Goal: Information Seeking & Learning: Compare options

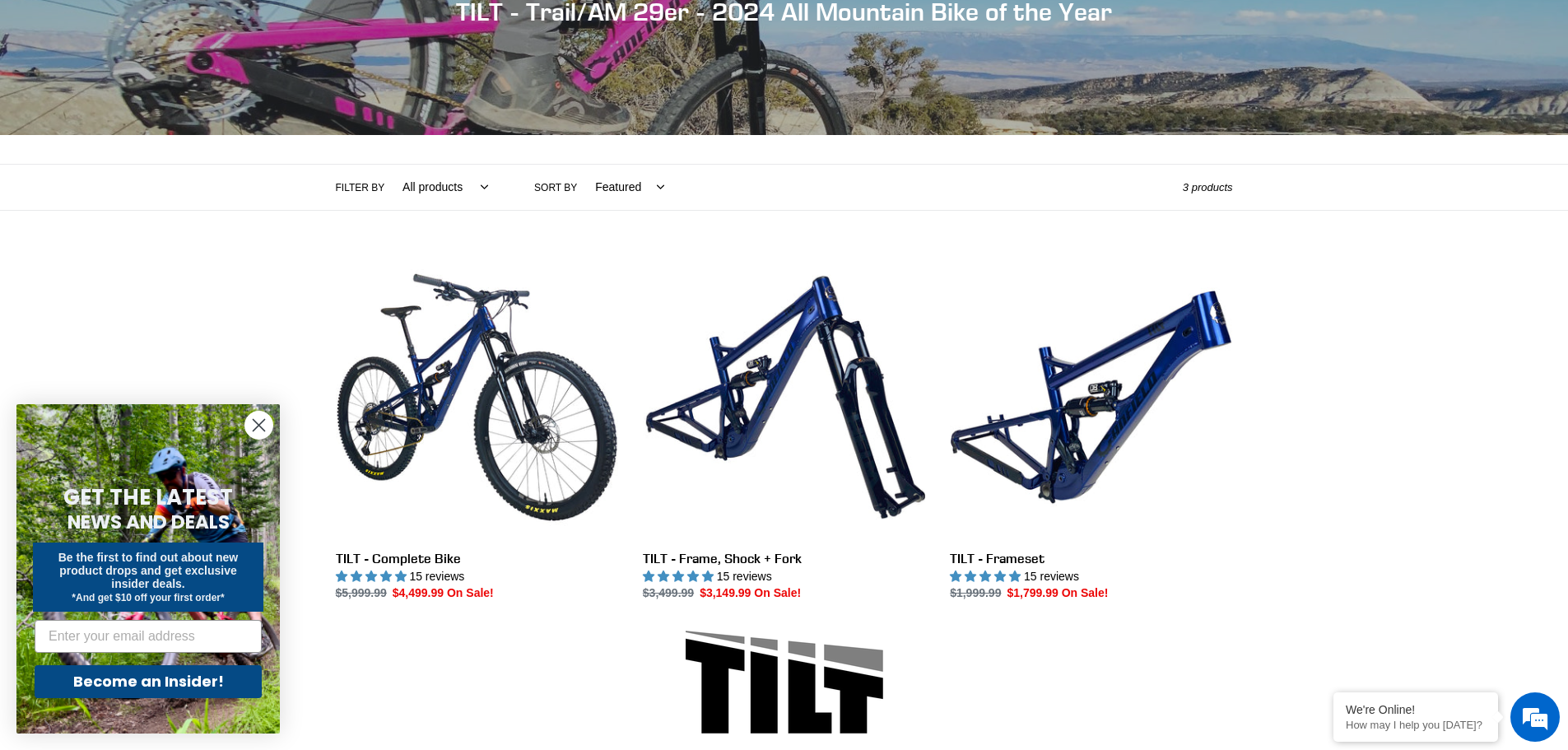
scroll to position [247, 0]
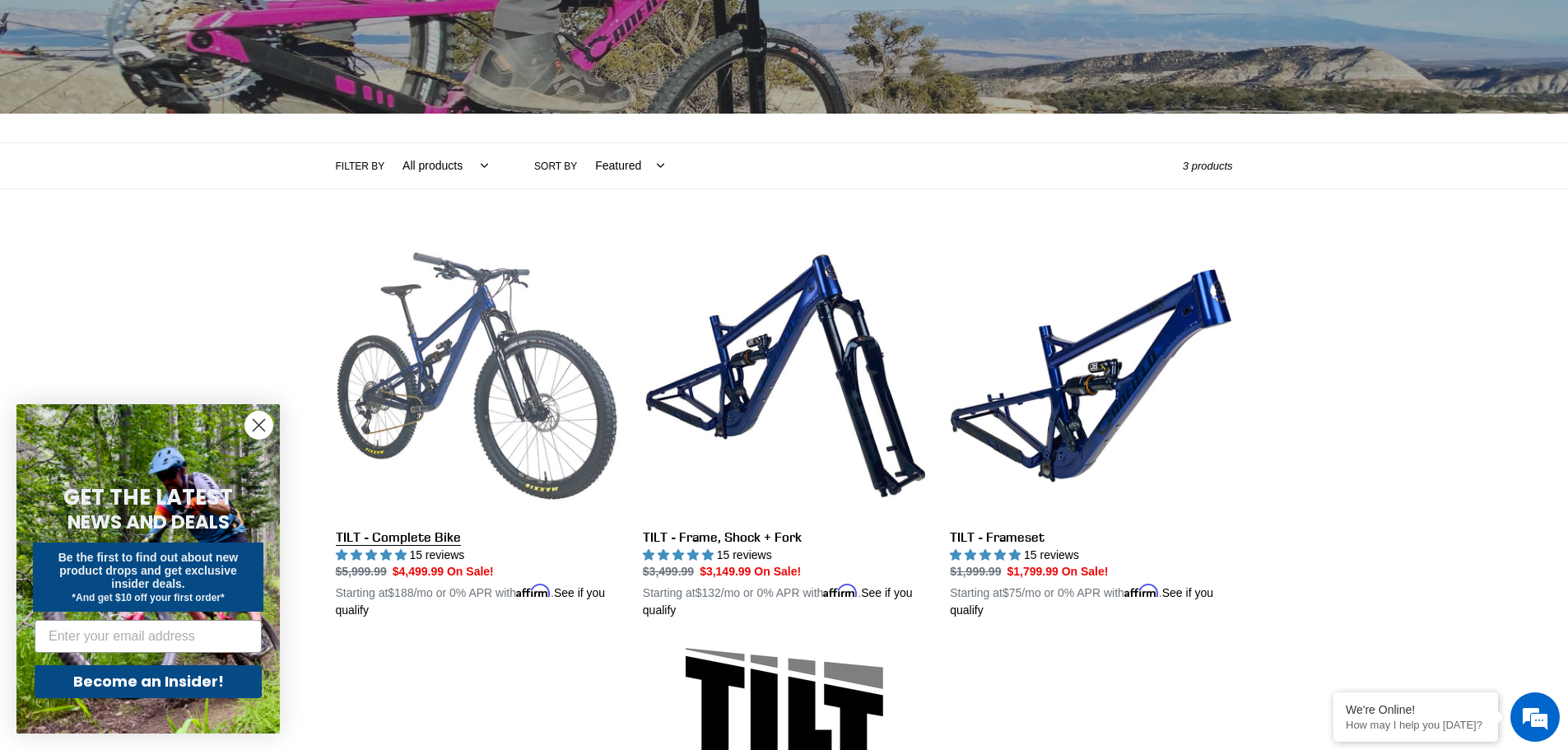
click at [444, 434] on link "TILT - Complete Bike" at bounding box center [477, 427] width 283 height 385
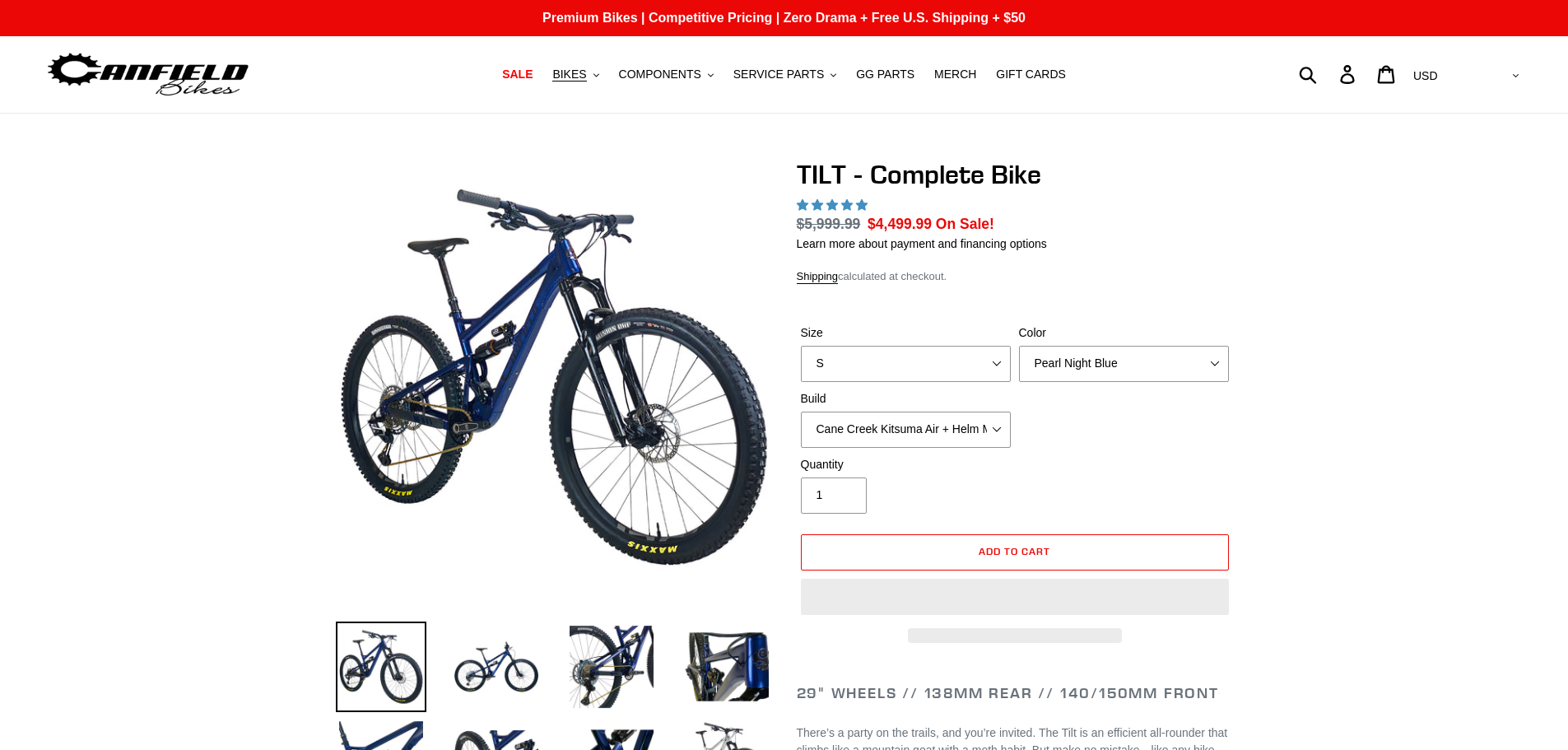
select select "highest-rating"
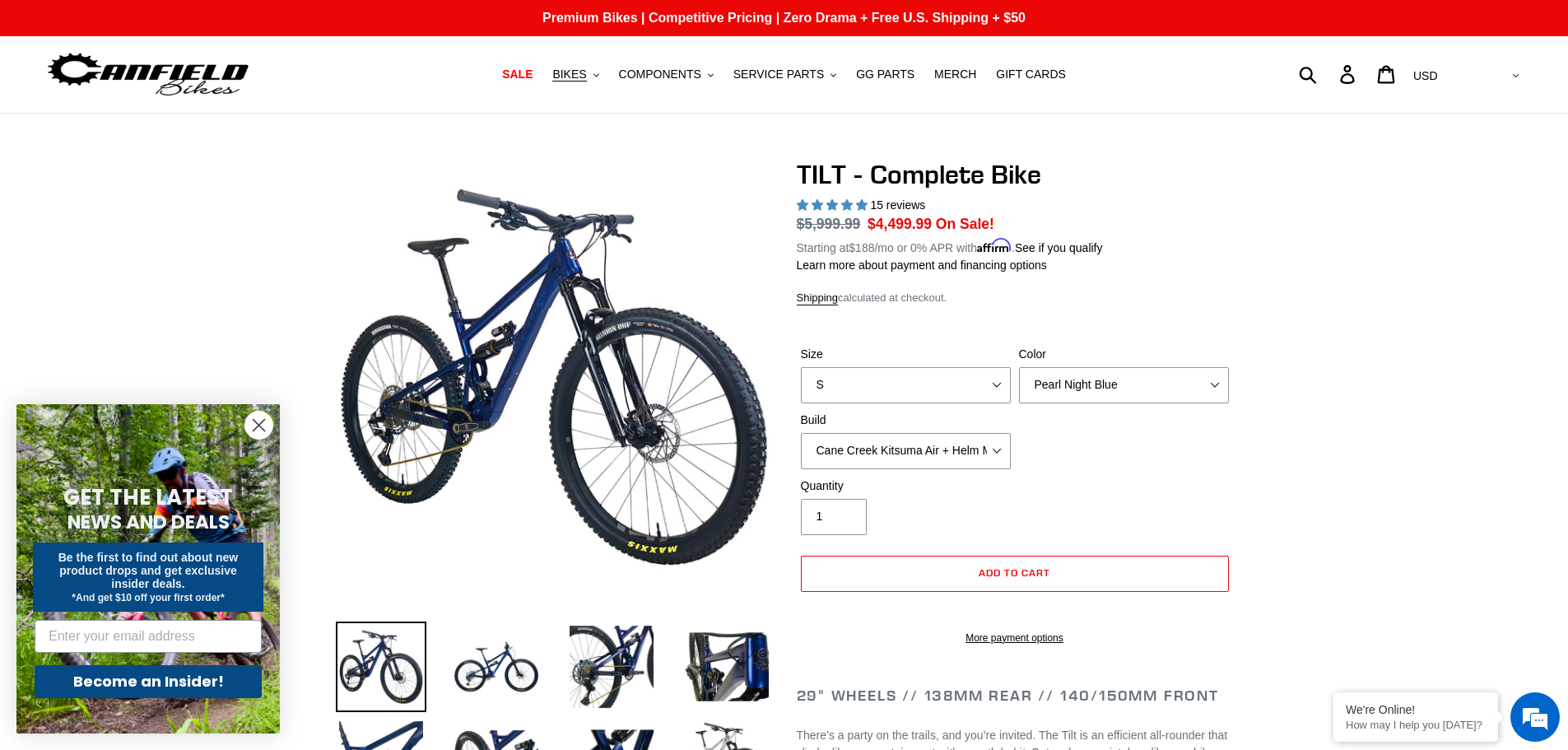
click at [947, 364] on div "Size S M L" at bounding box center [906, 375] width 219 height 58
click at [938, 375] on select "S M L" at bounding box center [906, 385] width 210 height 36
select select "M"
click at [801, 368] on select "S M L" at bounding box center [906, 385] width 210 height 36
click at [989, 447] on select "Cane Creek Kitsuma Air + Helm MKII 140 + SRAM GX Cane Creek Kitsuma Air + Helm …" at bounding box center [906, 451] width 210 height 36
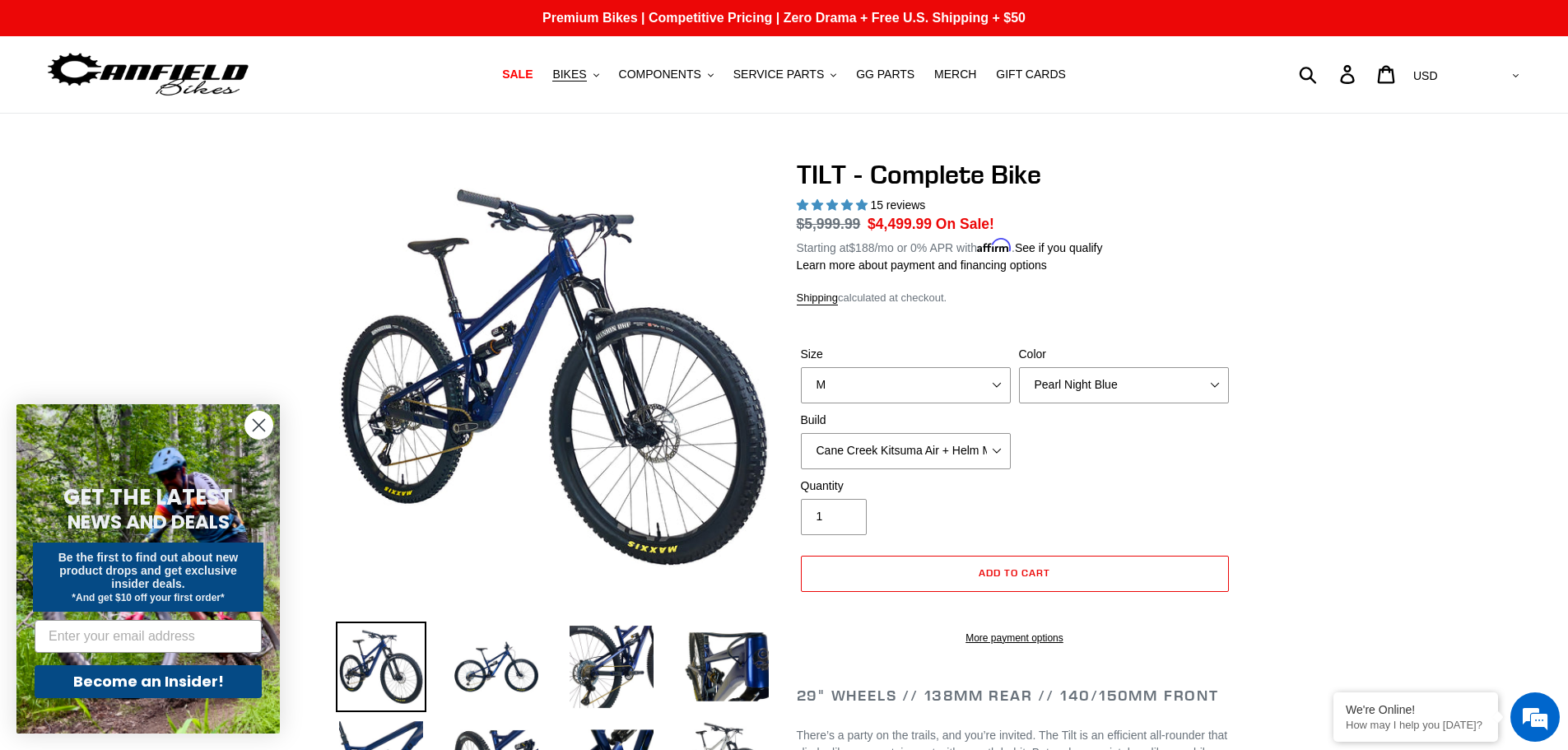
click at [901, 452] on select "Cane Creek Kitsuma Air + Helm MKII 140 + SRAM GX Cane Creek Kitsuma Air + Helm …" at bounding box center [906, 451] width 210 height 36
click at [801, 434] on select "Cane Creek Kitsuma Air + Helm MKII 140 + SRAM GX Cane Creek Kitsuma Air + Helm …" at bounding box center [906, 451] width 210 height 36
click at [977, 455] on select "Cane Creek Kitsuma Air + Helm MKII 140 + SRAM GX Cane Creek Kitsuma Air + Helm …" at bounding box center [906, 451] width 210 height 36
click at [801, 434] on select "Cane Creek Kitsuma Air + Helm MKII 140 + SRAM GX Cane Creek Kitsuma Air + Helm …" at bounding box center [906, 451] width 210 height 36
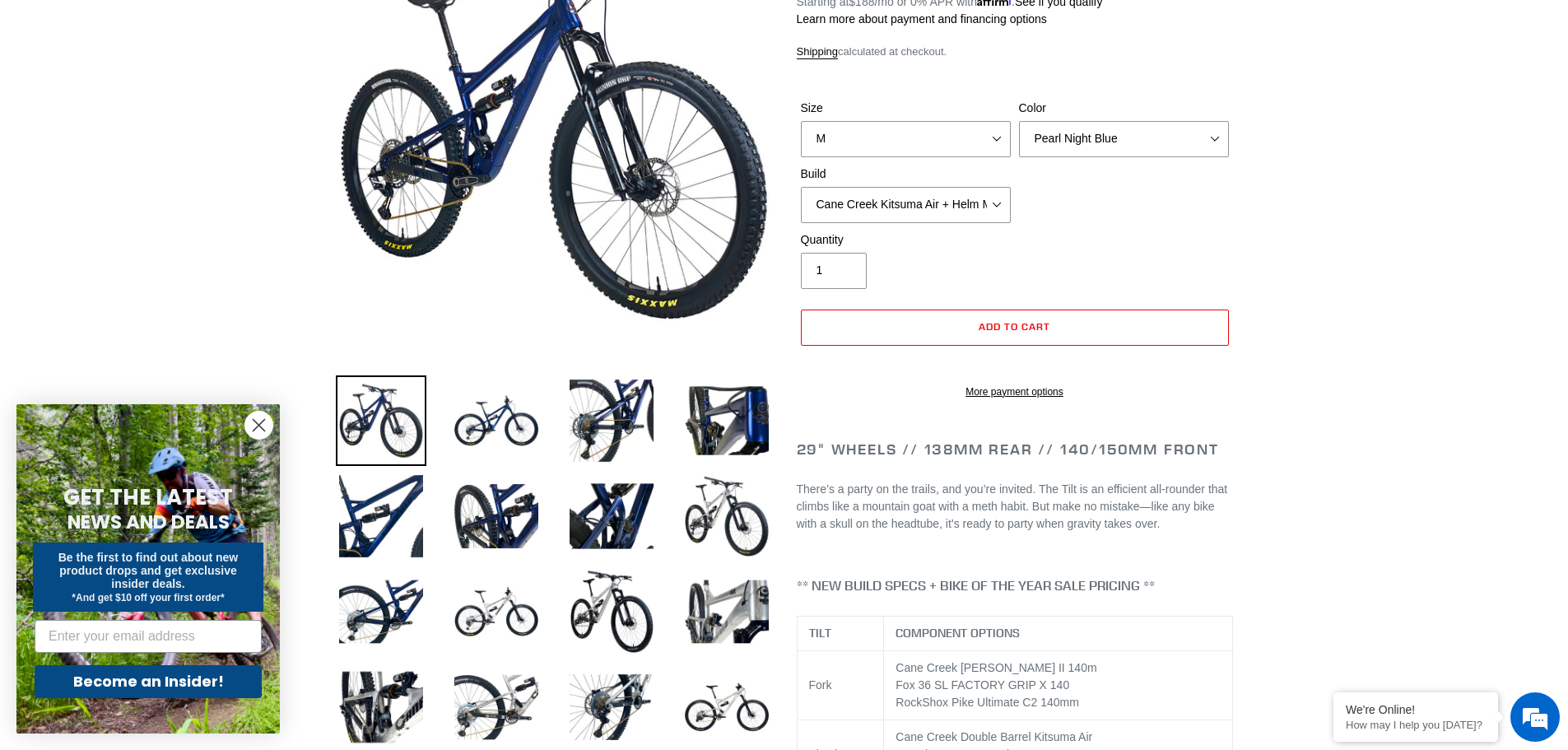
scroll to position [247, 0]
drag, startPoint x: 1262, startPoint y: 437, endPoint x: 1468, endPoint y: 585, distance: 253.7
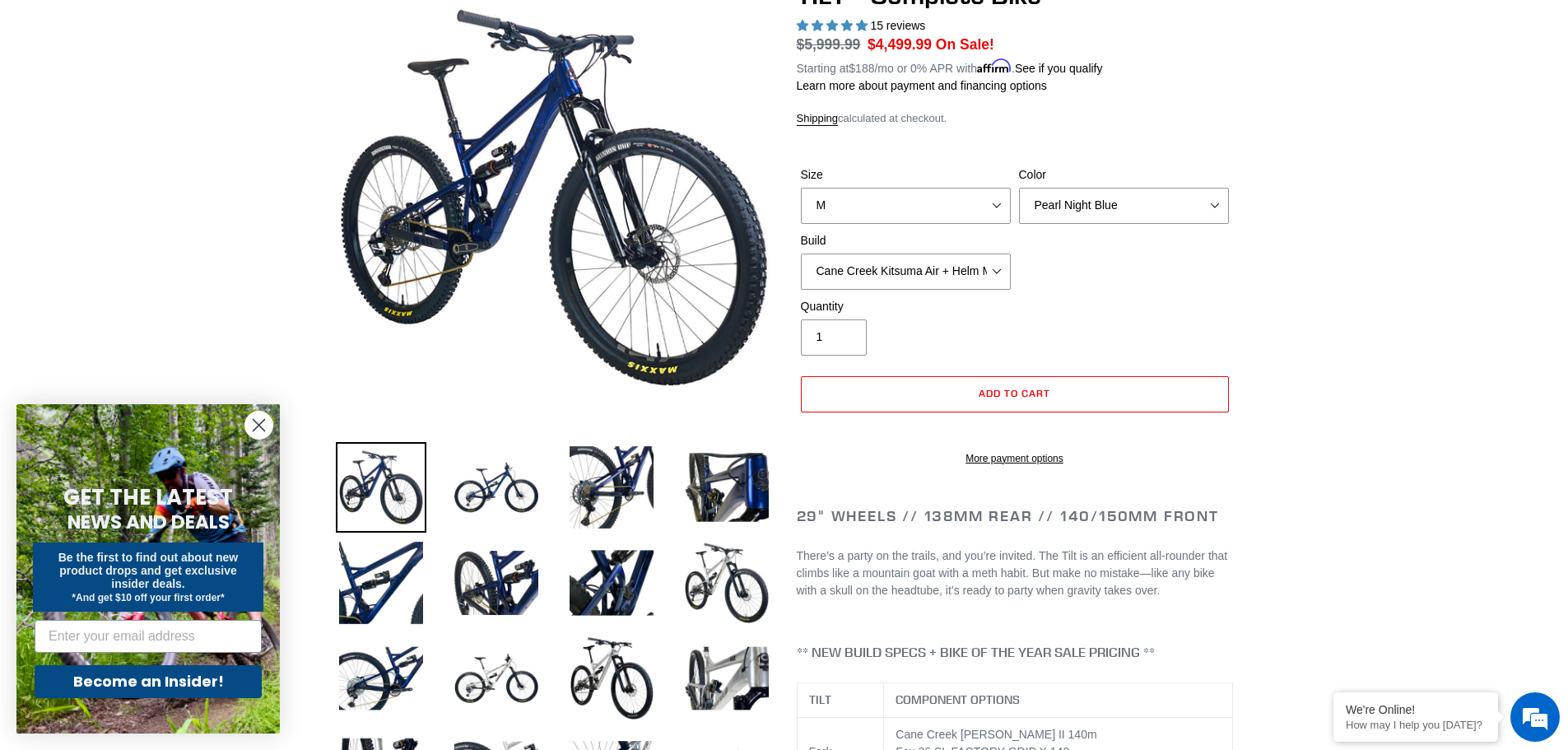
scroll to position [82, 0]
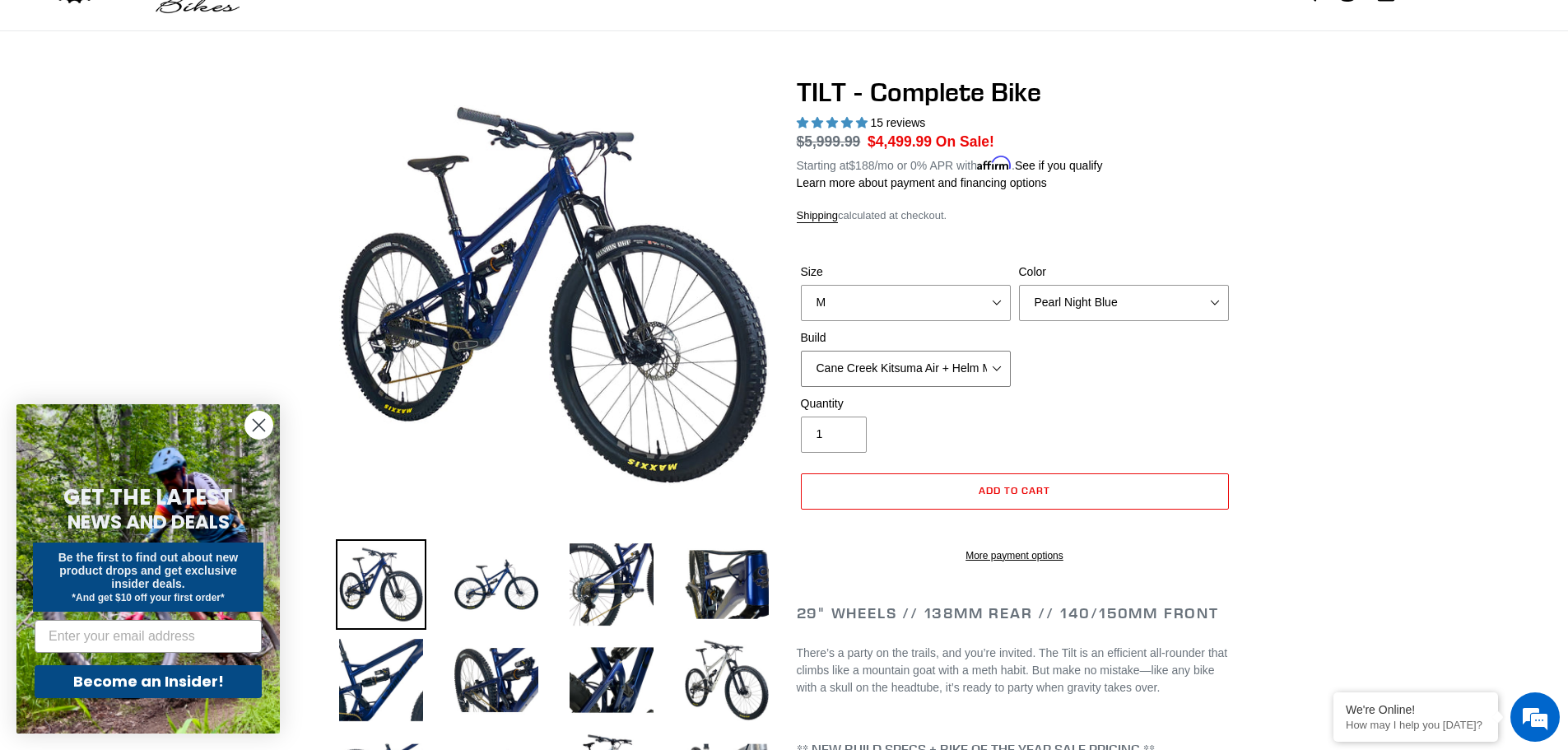
click at [984, 355] on select "Cane Creek Kitsuma Air + Helm MKII 140 + SRAM GX Cane Creek Kitsuma Air + Helm …" at bounding box center [906, 368] width 210 height 36
click at [801, 351] on select "Cane Creek Kitsuma Air + Helm MKII 140 + SRAM GX Cane Creek Kitsuma Air + Helm …" at bounding box center [906, 368] width 210 height 36
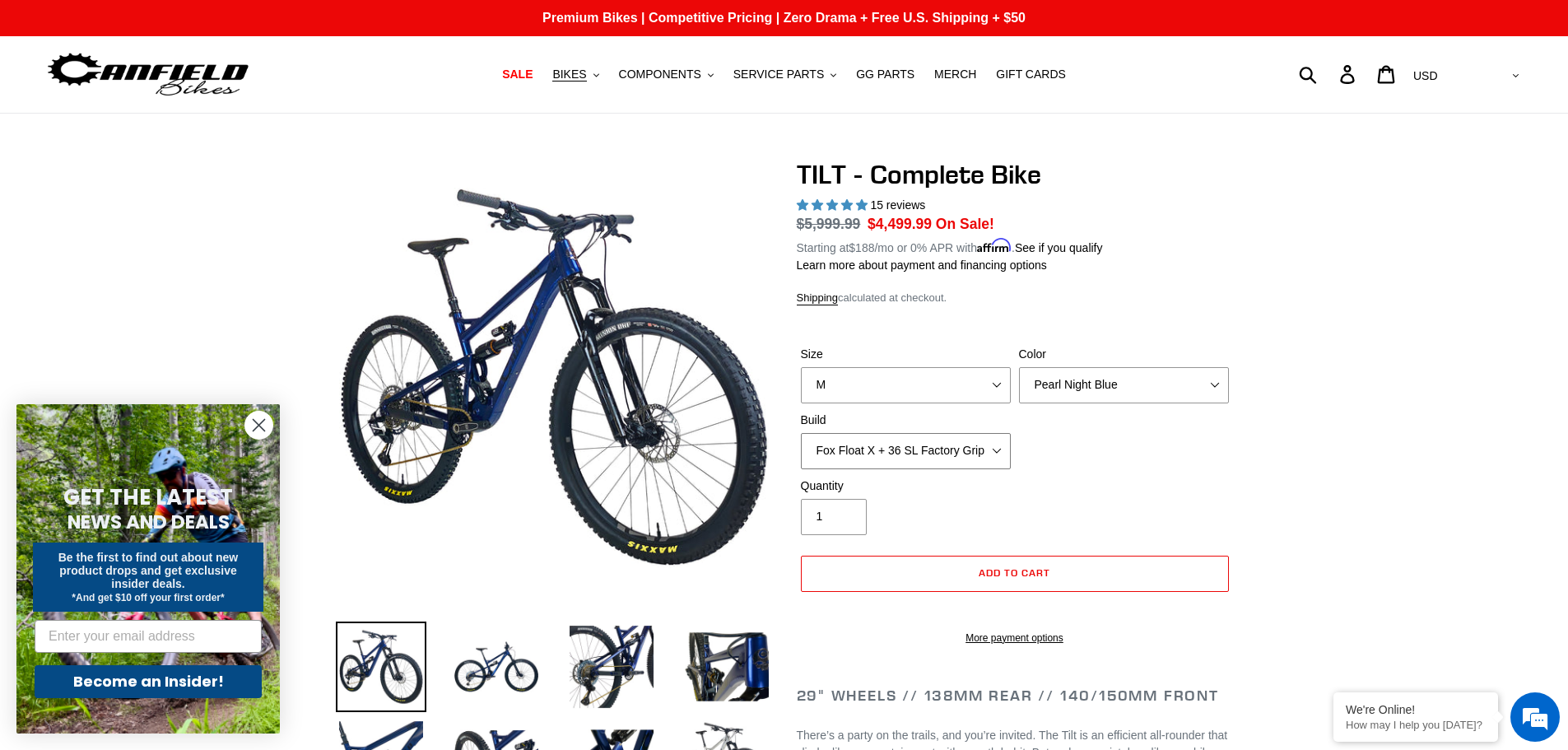
click at [974, 455] on select "Cane Creek Kitsuma Air + Helm MKII 140 + SRAM GX Cane Creek Kitsuma Air + Helm …" at bounding box center [906, 451] width 210 height 36
select select "Cane Creek Kitsuma Air + Helm MKII 140 + SRAM GX"
click at [801, 434] on select "Cane Creek Kitsuma Air + Helm MKII 140 + SRAM GX Cane Creek Kitsuma Air + Helm …" at bounding box center [906, 451] width 210 height 36
click at [989, 439] on select "Cane Creek Kitsuma Air + Helm MKII 140 + SRAM GX Cane Creek Kitsuma Air + Helm …" at bounding box center [906, 451] width 210 height 36
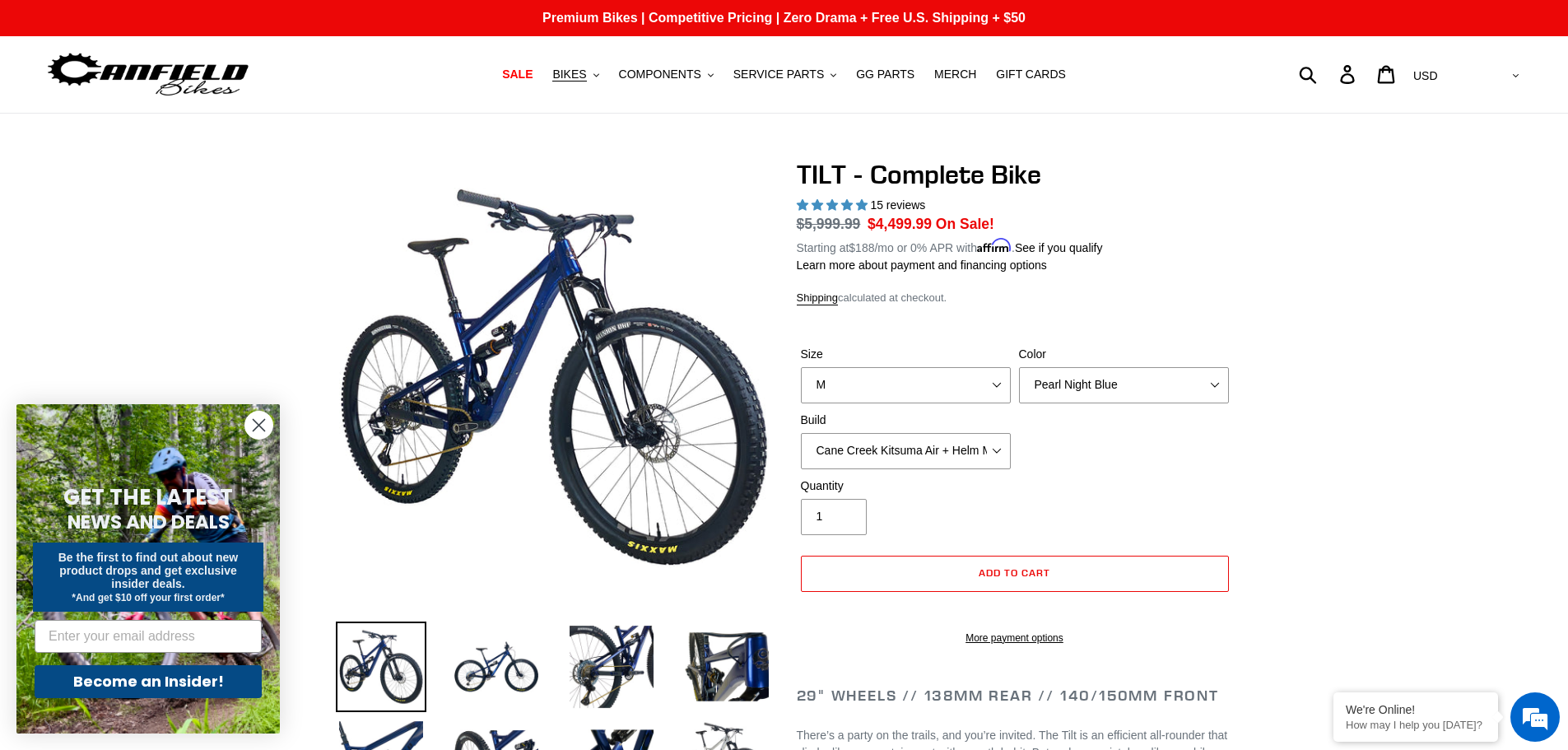
click at [1005, 257] on p "Learn more about payment and financing options" at bounding box center [1015, 265] width 436 height 18
click at [1005, 246] on span "Affirm" at bounding box center [993, 246] width 34 height 14
click at [1061, 247] on link "See if you qualify" at bounding box center [1058, 248] width 88 height 13
click at [597, 83] on button "BIKES .cls-1{fill:#231f20}" at bounding box center [575, 74] width 62 height 22
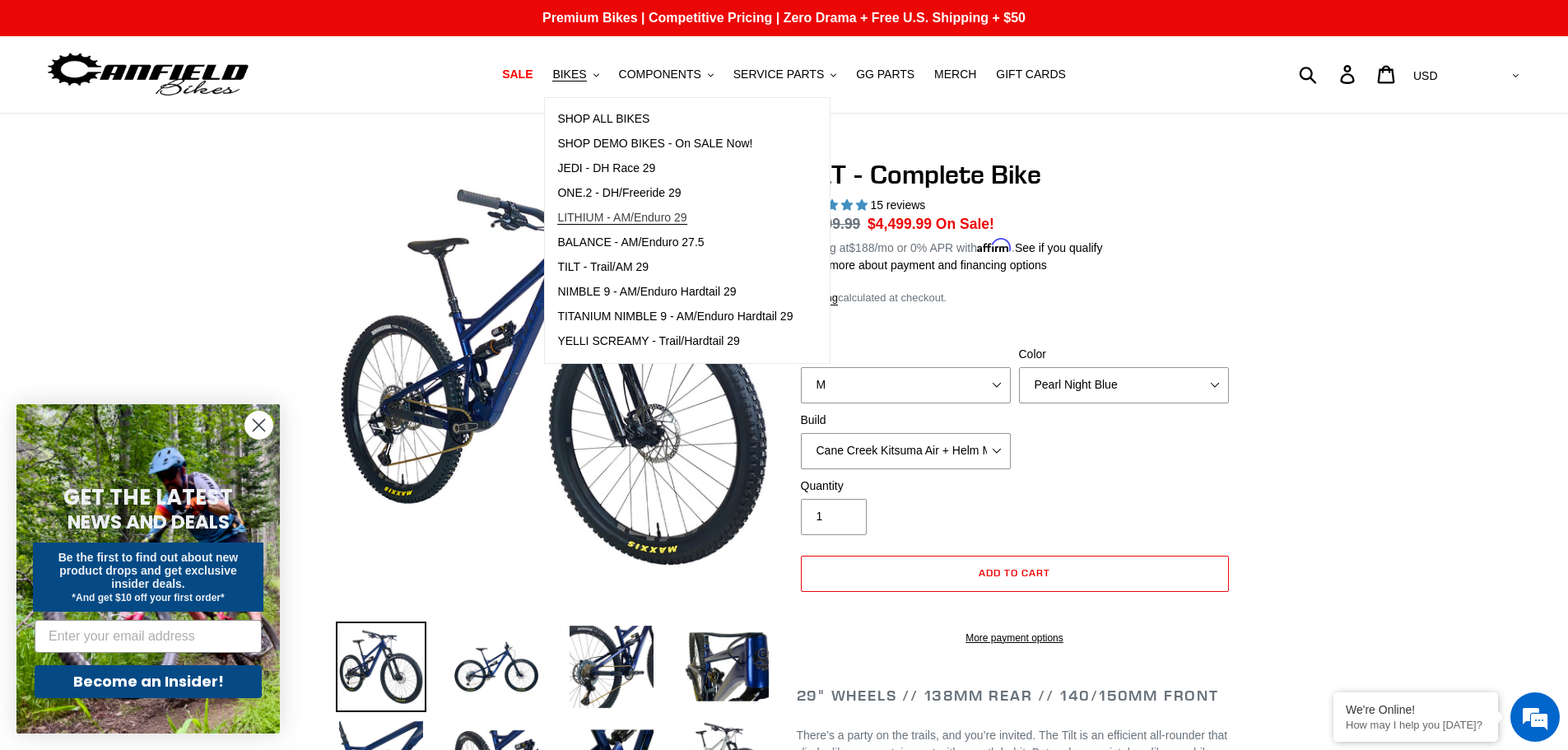
click at [671, 219] on span "LITHIUM - AM/Enduro 29" at bounding box center [621, 218] width 129 height 14
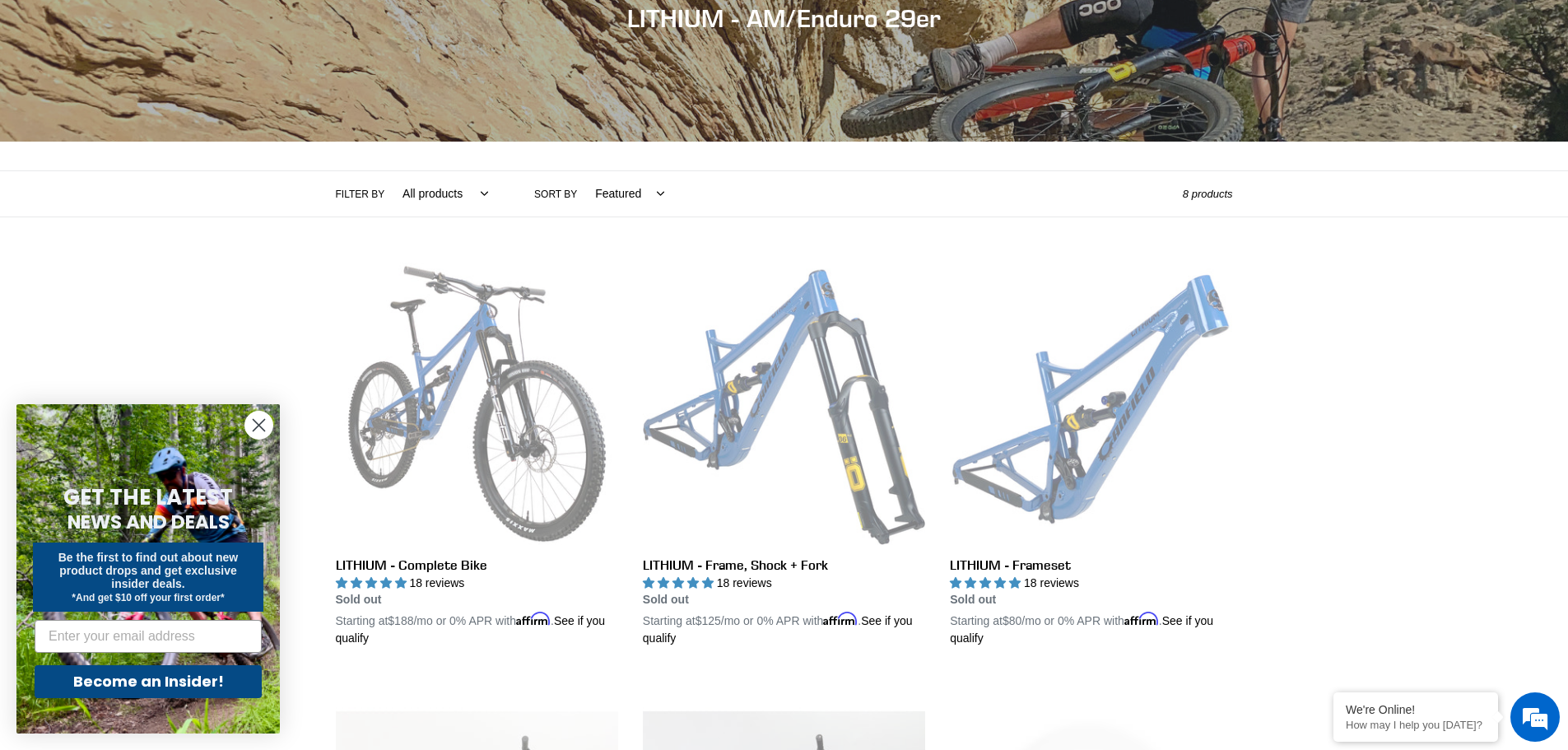
scroll to position [82, 0]
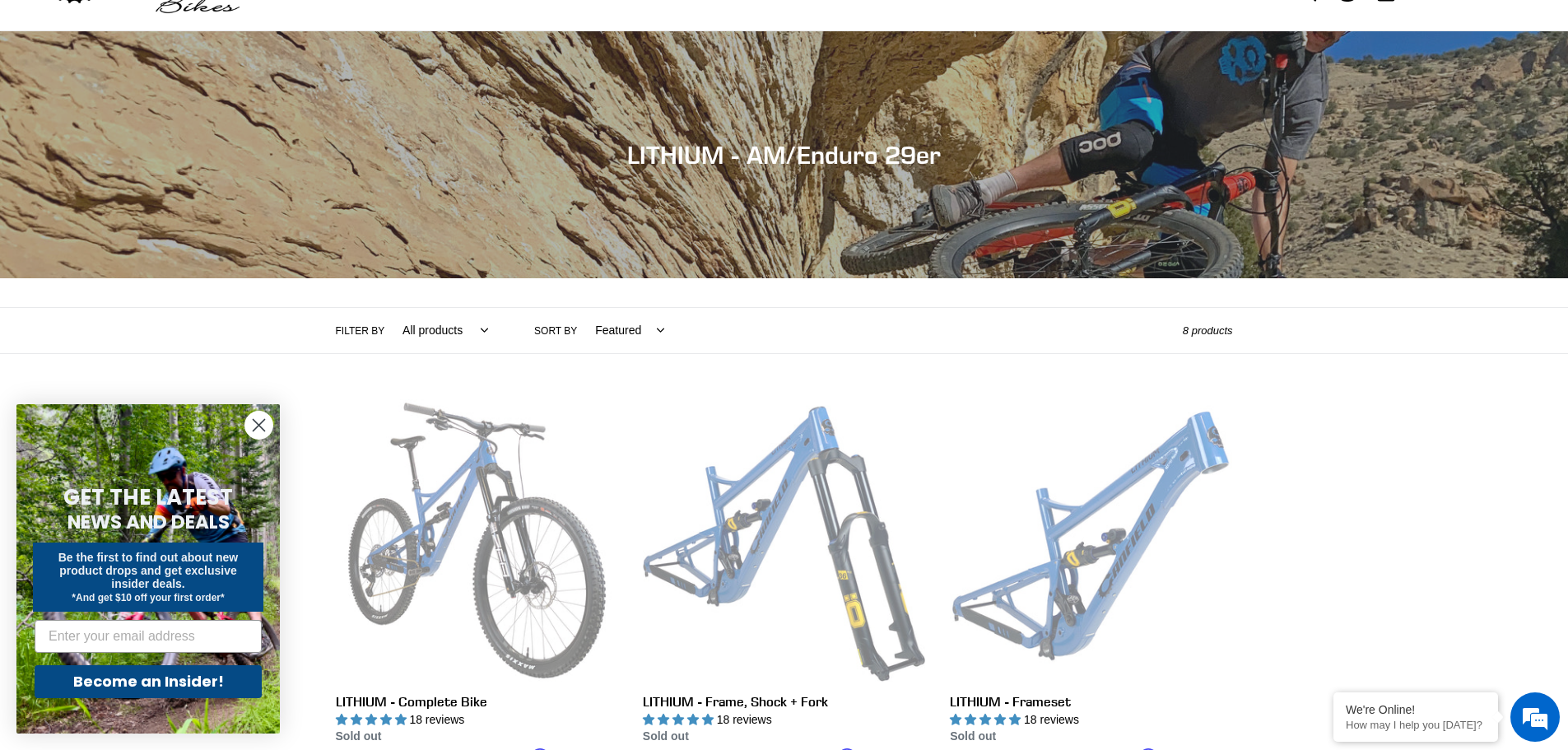
click at [263, 427] on circle "Close dialog" at bounding box center [259, 424] width 27 height 27
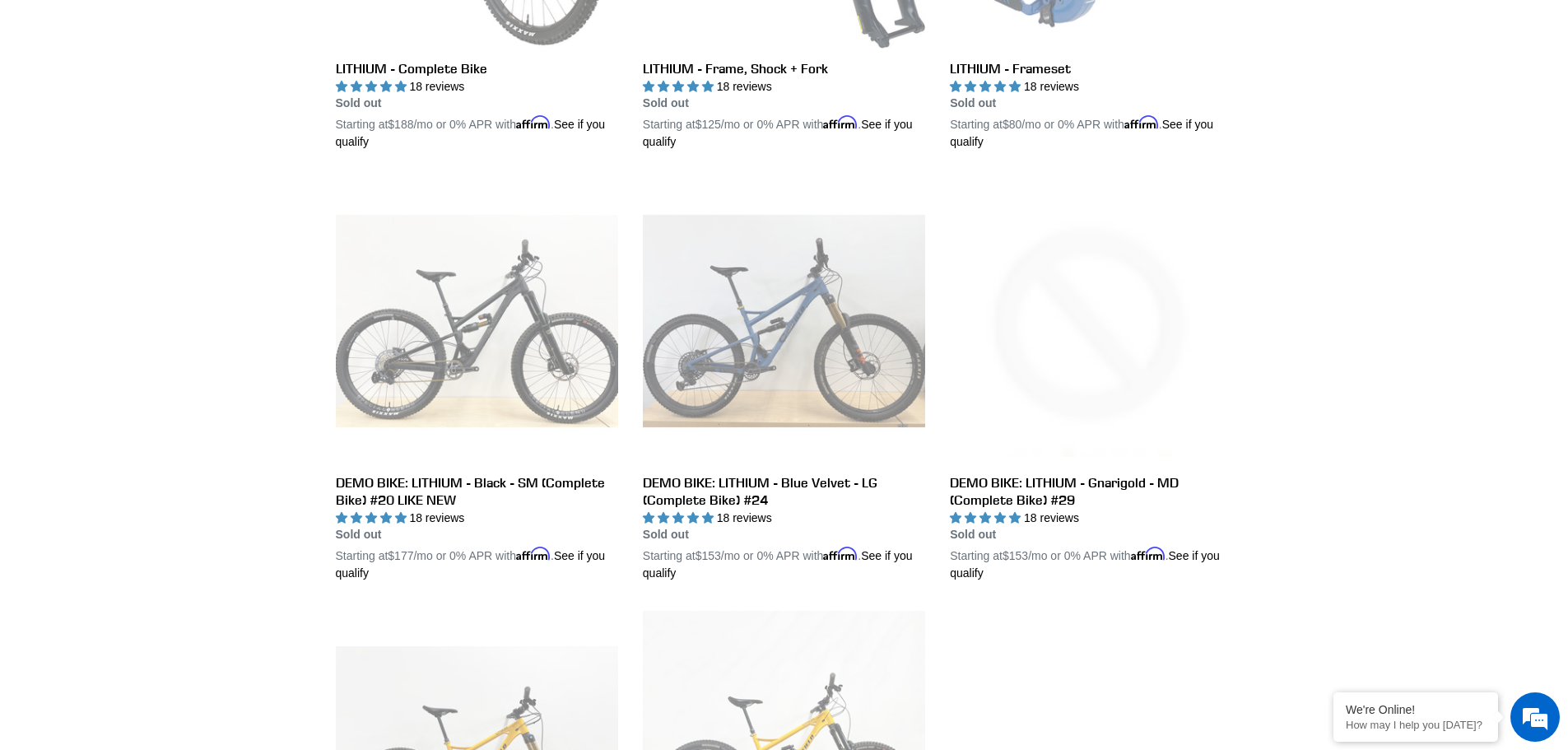
scroll to position [0, 0]
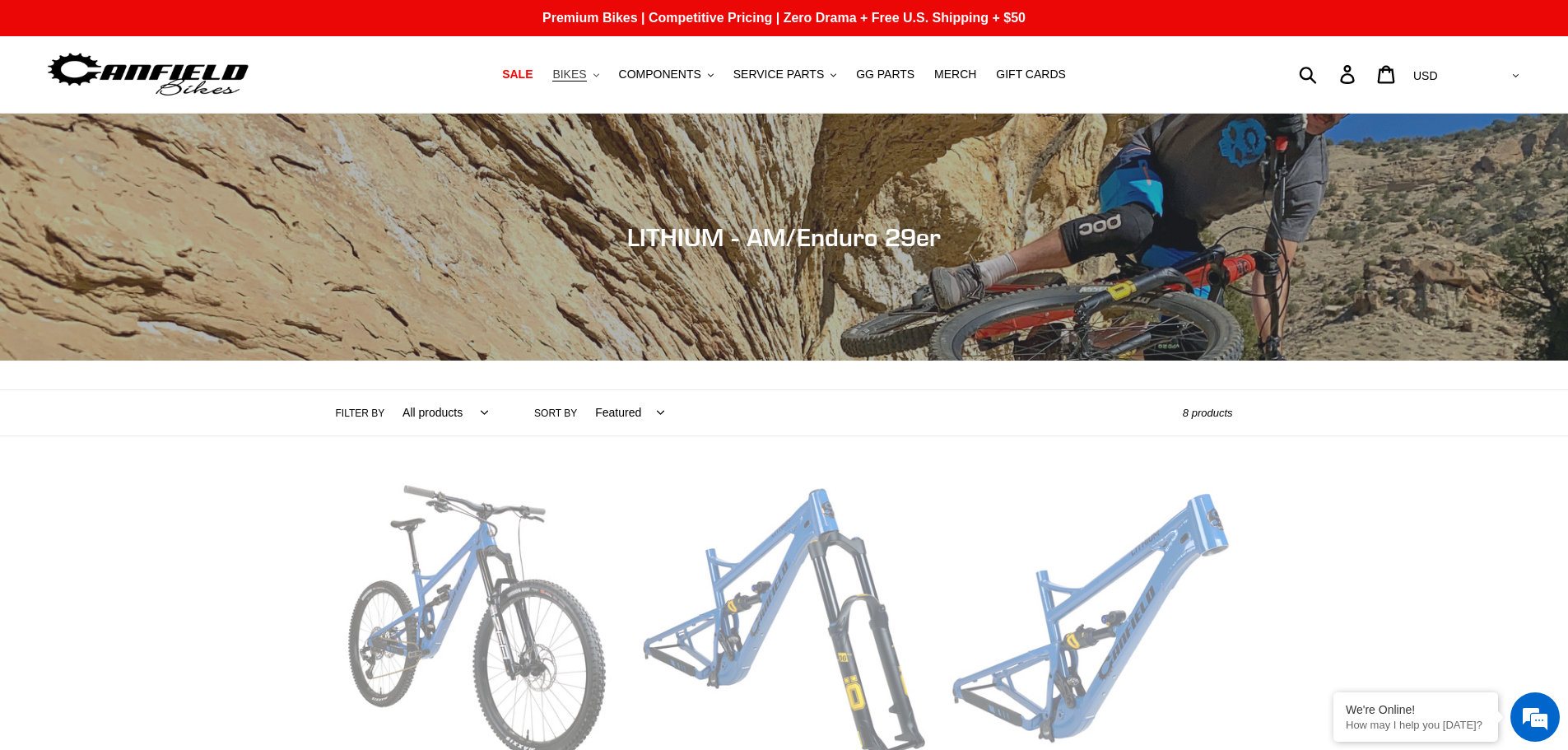
click at [579, 75] on span "BIKES" at bounding box center [569, 74] width 33 height 14
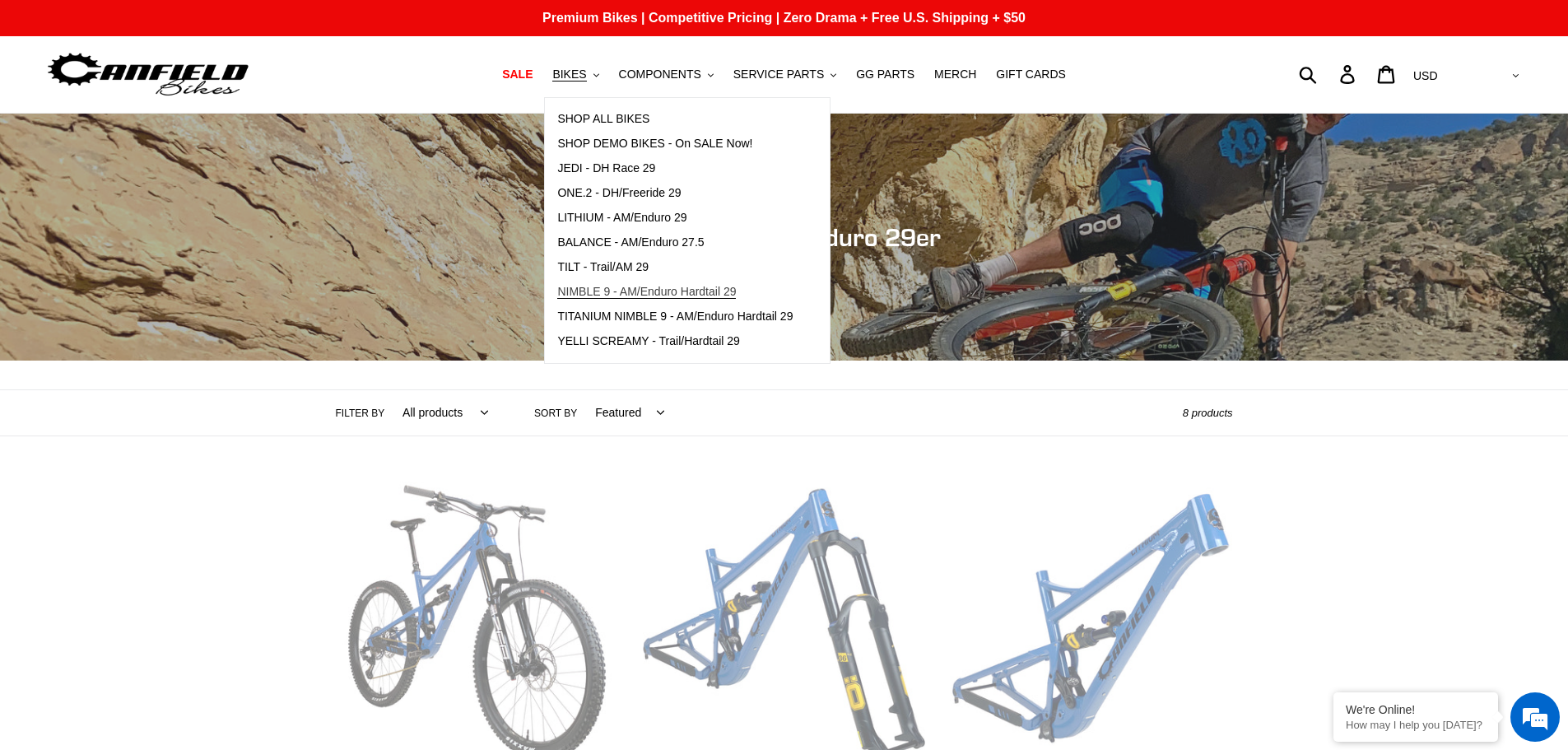
click at [666, 289] on span "NIMBLE 9 - AM/Enduro Hardtail 29" at bounding box center [646, 291] width 179 height 14
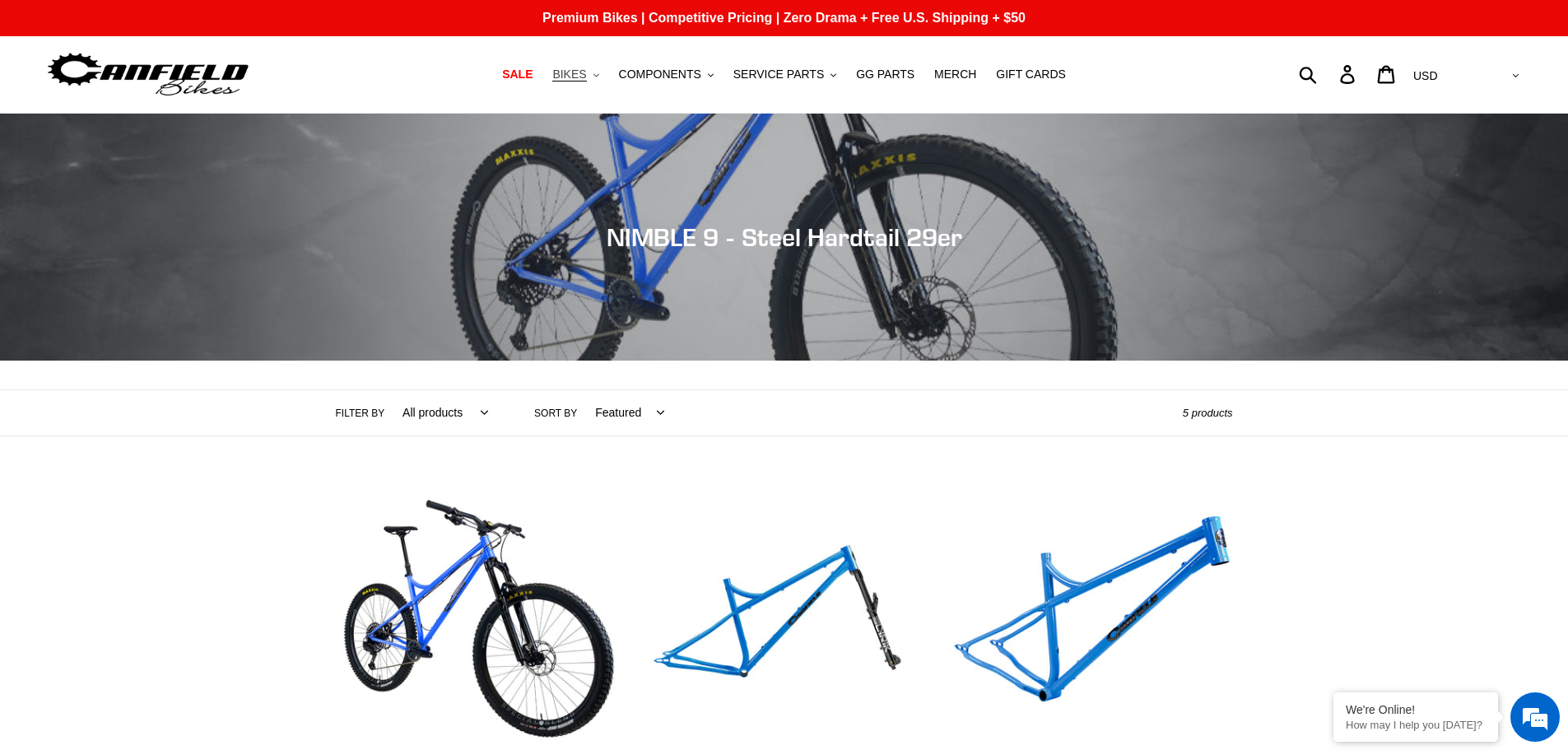
click at [596, 64] on button "BIKES .cls-1{fill:#231f20}" at bounding box center [575, 74] width 62 height 22
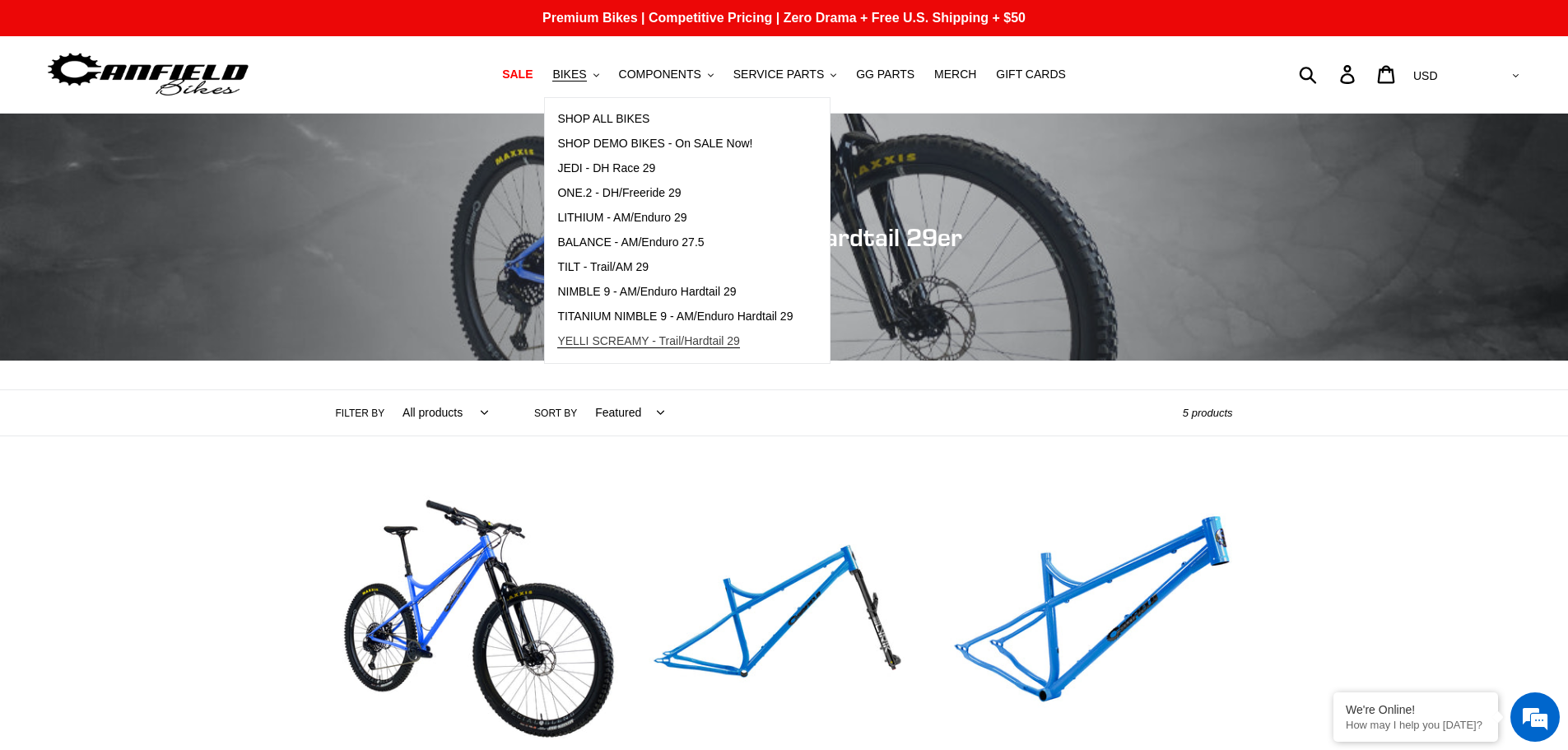
click at [670, 334] on span "YELLI SCREAMY - Trail/Hardtail 29" at bounding box center [648, 341] width 182 height 14
